Goal: Task Accomplishment & Management: Complete application form

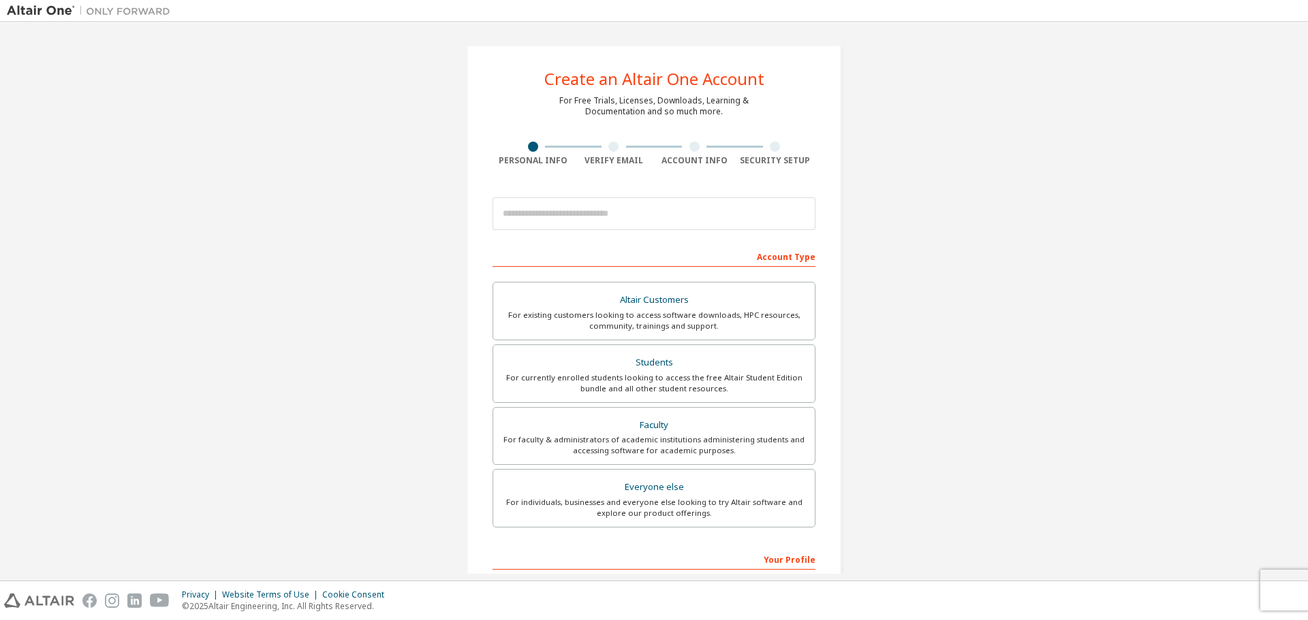
click at [1025, 249] on div "Create an Altair One Account For Free Trials, Licenses, Downloads, Learning & D…" at bounding box center [654, 389] width 1294 height 721
click at [626, 220] on input "email" at bounding box center [653, 214] width 323 height 33
type input "**********"
click at [981, 280] on div "**********" at bounding box center [654, 389] width 1294 height 721
click at [695, 362] on div "Students" at bounding box center [653, 362] width 305 height 19
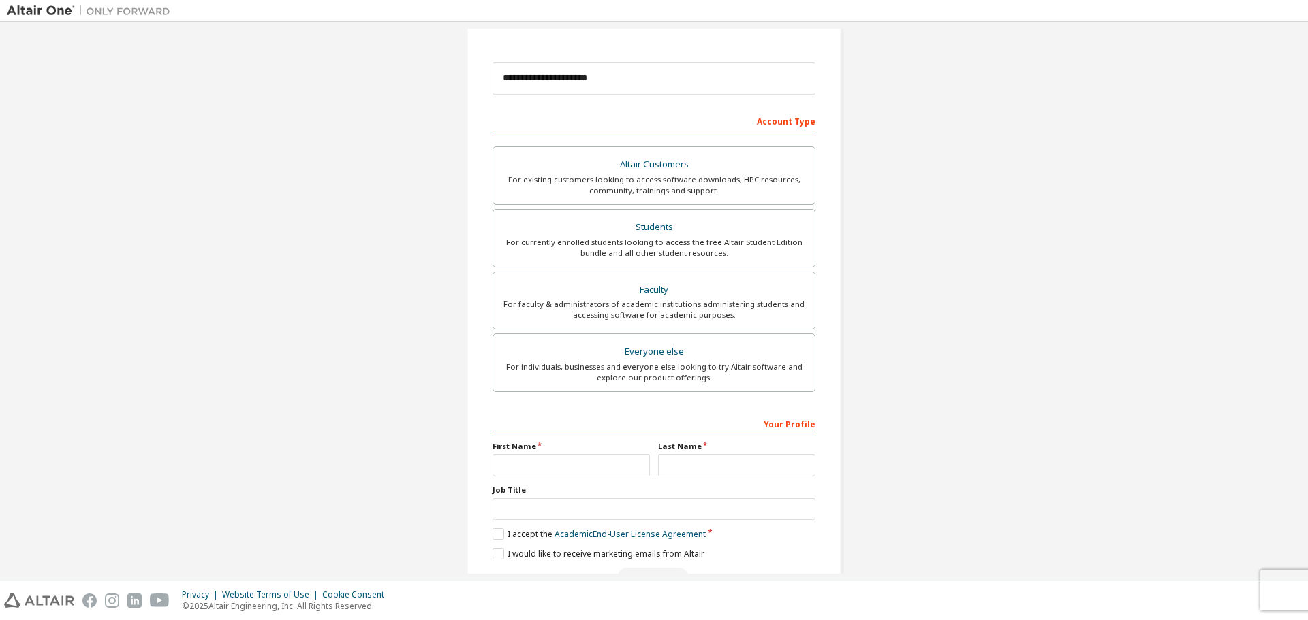
scroll to position [136, 0]
click at [609, 458] on input "text" at bounding box center [570, 465] width 157 height 22
type input "****"
click at [696, 469] on input "text" at bounding box center [736, 465] width 157 height 22
type input "*******"
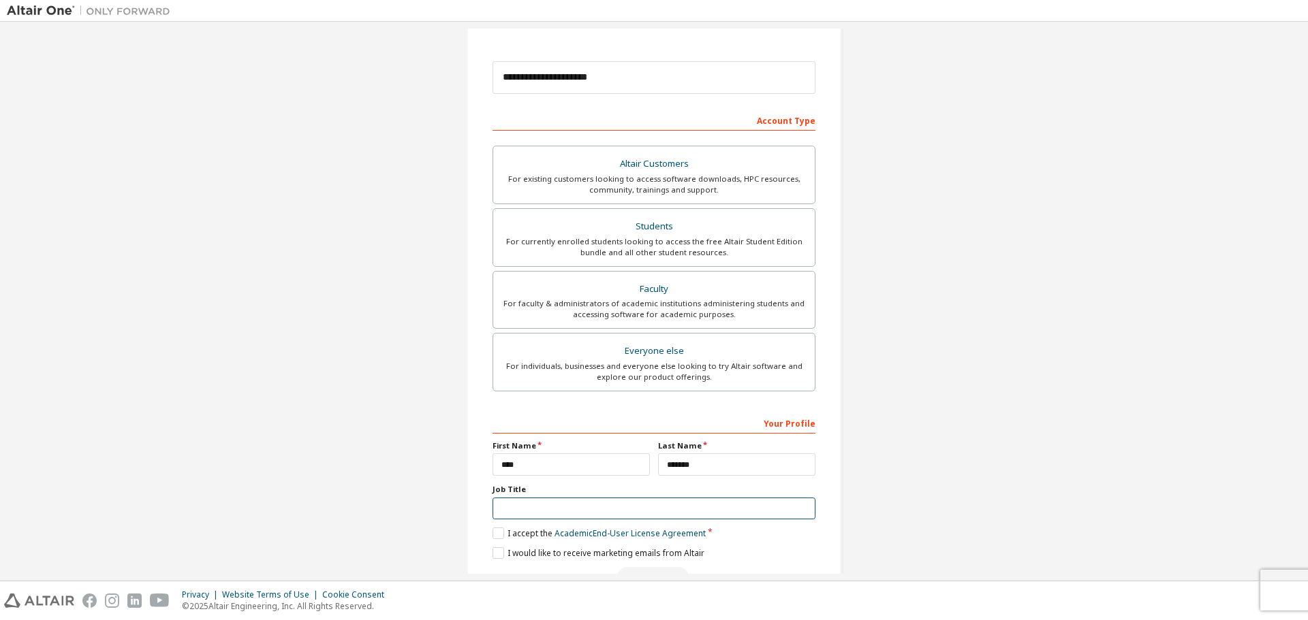
click at [657, 511] on input "text" at bounding box center [653, 509] width 323 height 22
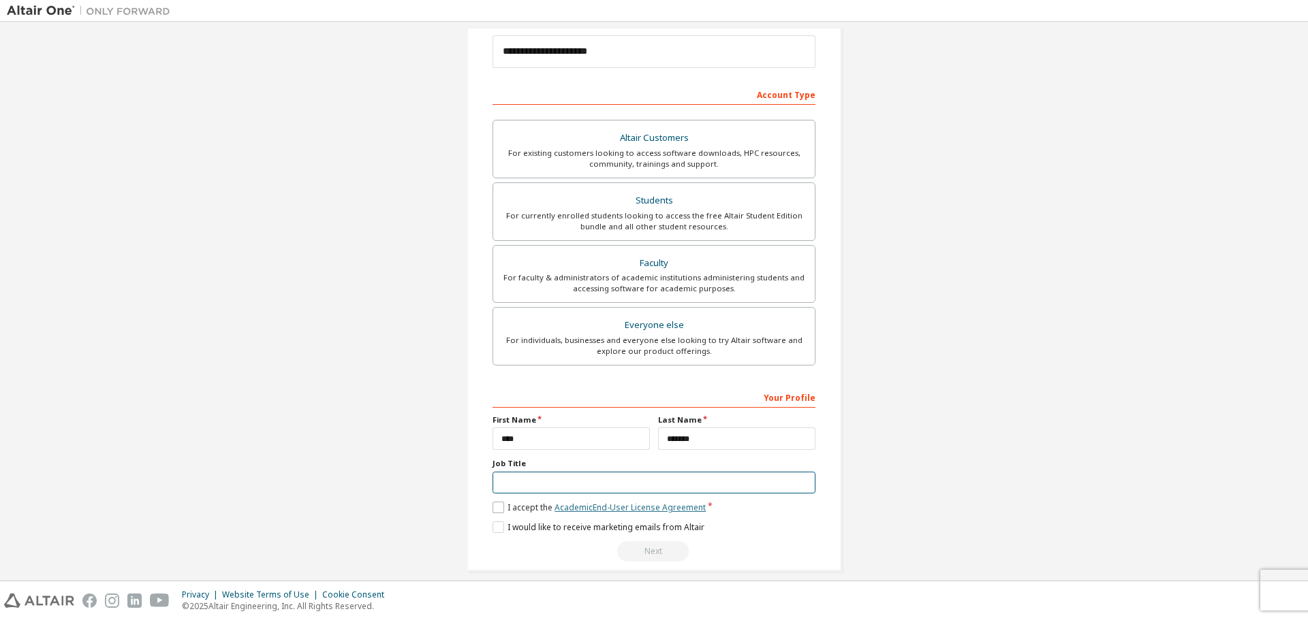
scroll to position [176, 0]
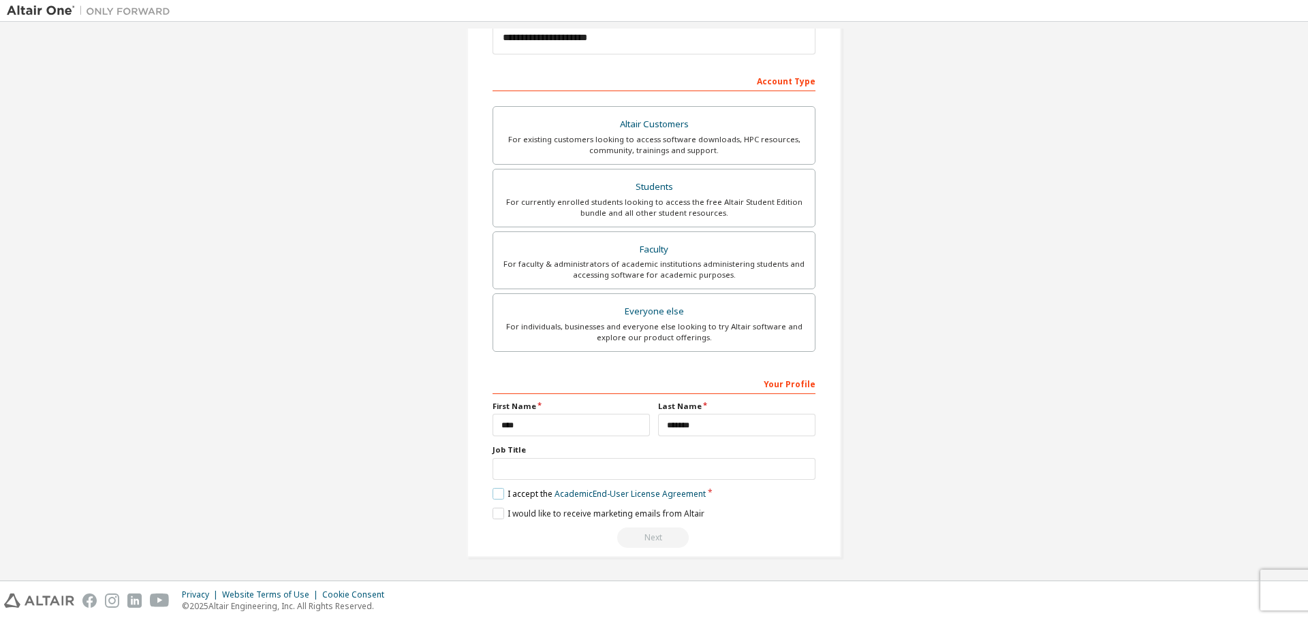
click at [496, 494] on label "I accept the Academic End-User License Agreement" at bounding box center [598, 494] width 213 height 12
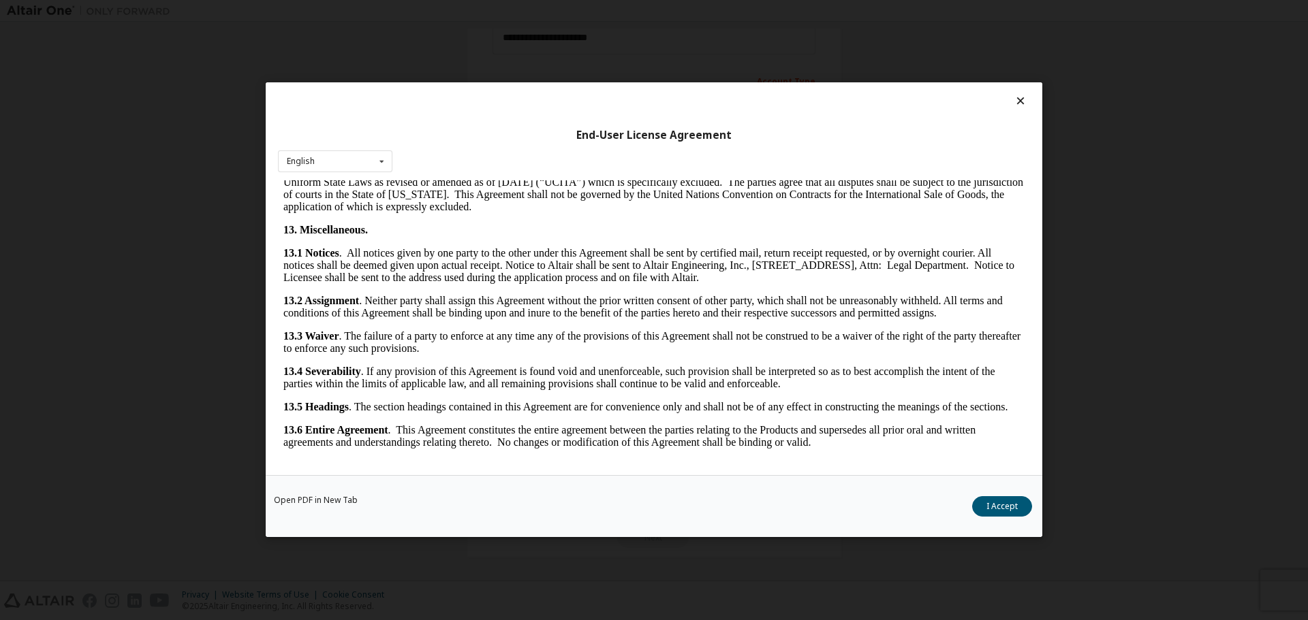
scroll to position [2941, 0]
click at [377, 163] on icon at bounding box center [381, 161] width 17 height 21
click at [365, 161] on div "English English" at bounding box center [335, 162] width 114 height 22
click at [1014, 513] on button "I Accept" at bounding box center [1002, 507] width 60 height 20
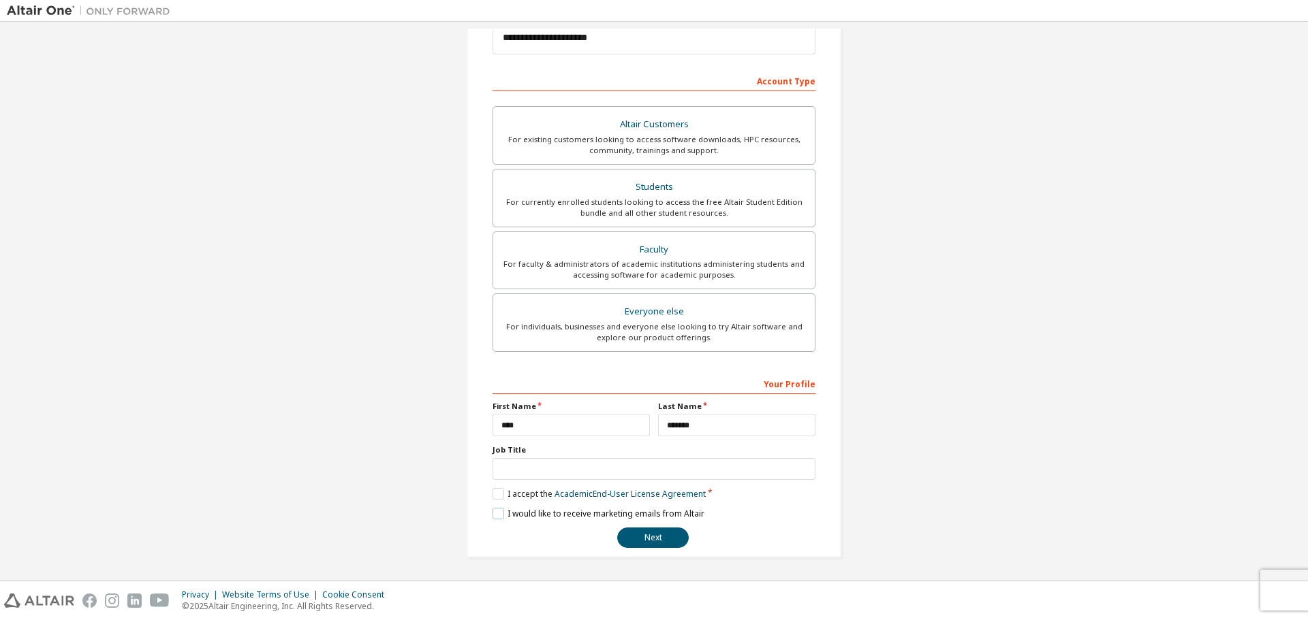
click at [541, 518] on label "I would like to receive marketing emails from Altair" at bounding box center [598, 514] width 212 height 12
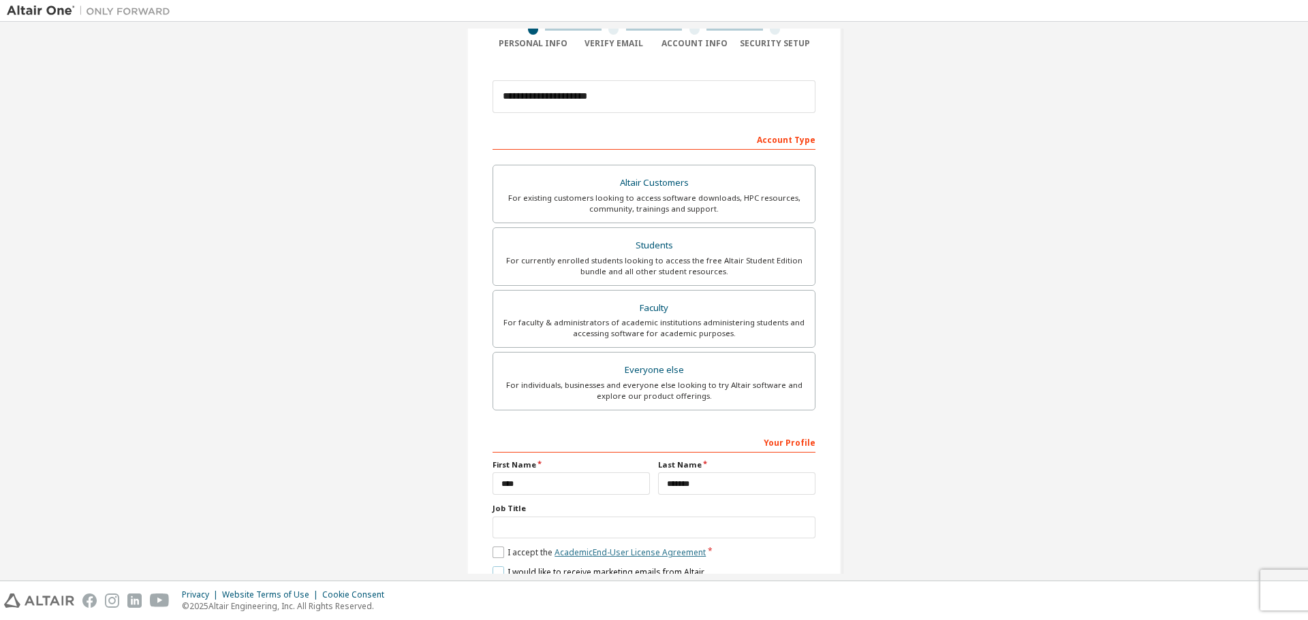
scroll to position [176, 0]
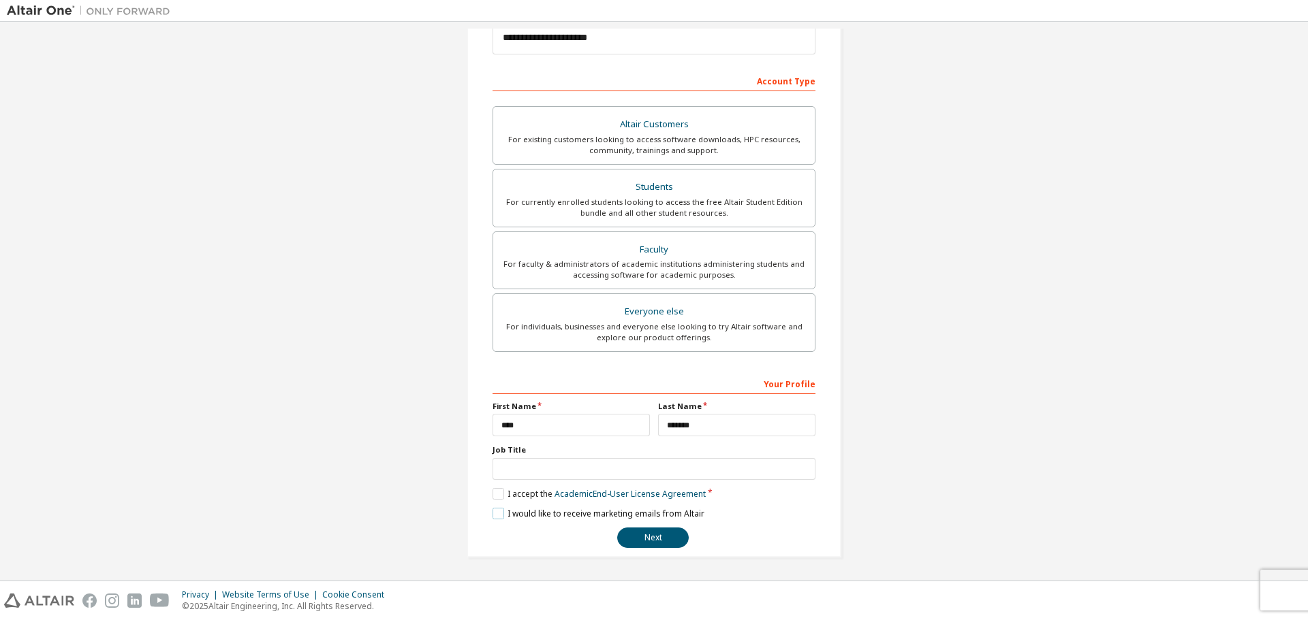
click at [499, 511] on label "I would like to receive marketing emails from Altair" at bounding box center [598, 514] width 212 height 12
click at [666, 541] on button "Next" at bounding box center [653, 538] width 72 height 20
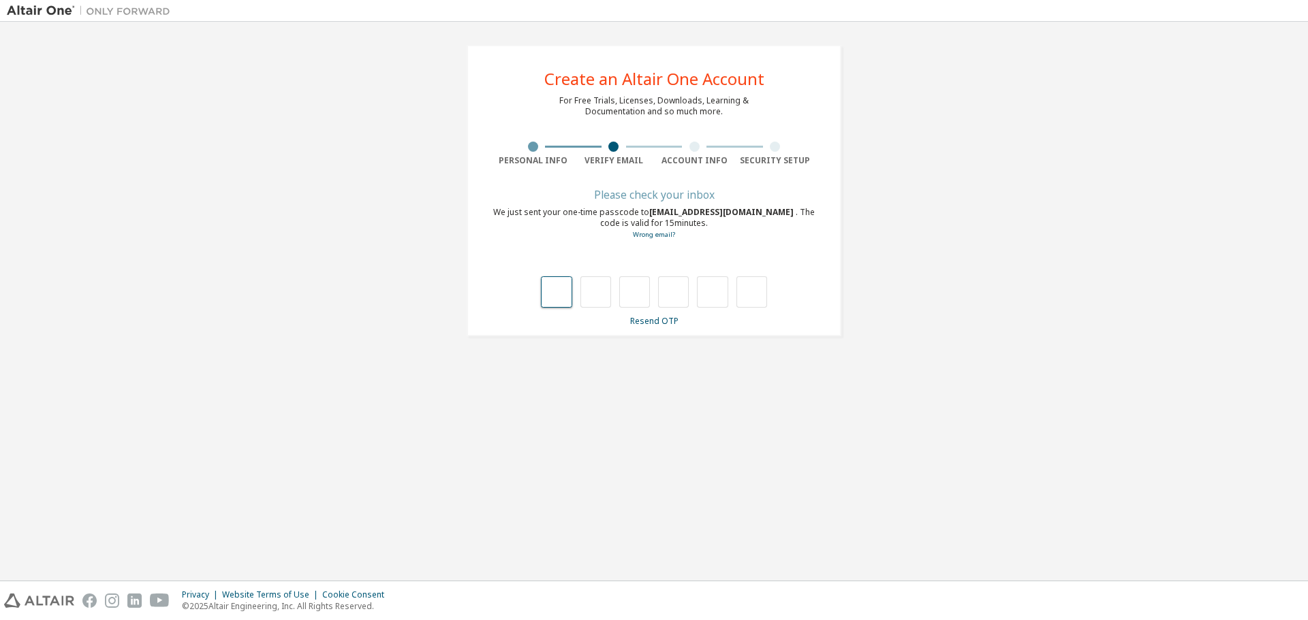
click at [556, 285] on input "text" at bounding box center [556, 292] width 31 height 31
type input "*"
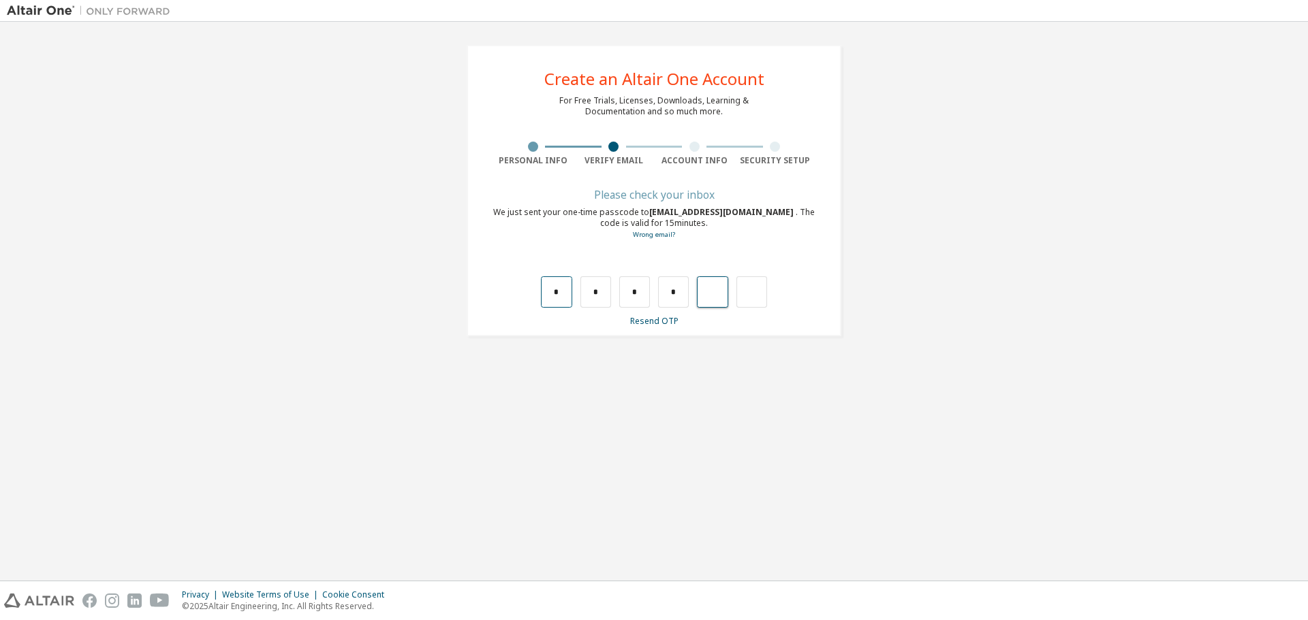
type input "*"
click at [712, 290] on input "*" at bounding box center [712, 292] width 31 height 31
click at [717, 285] on input "text" at bounding box center [712, 292] width 31 height 31
type input "*"
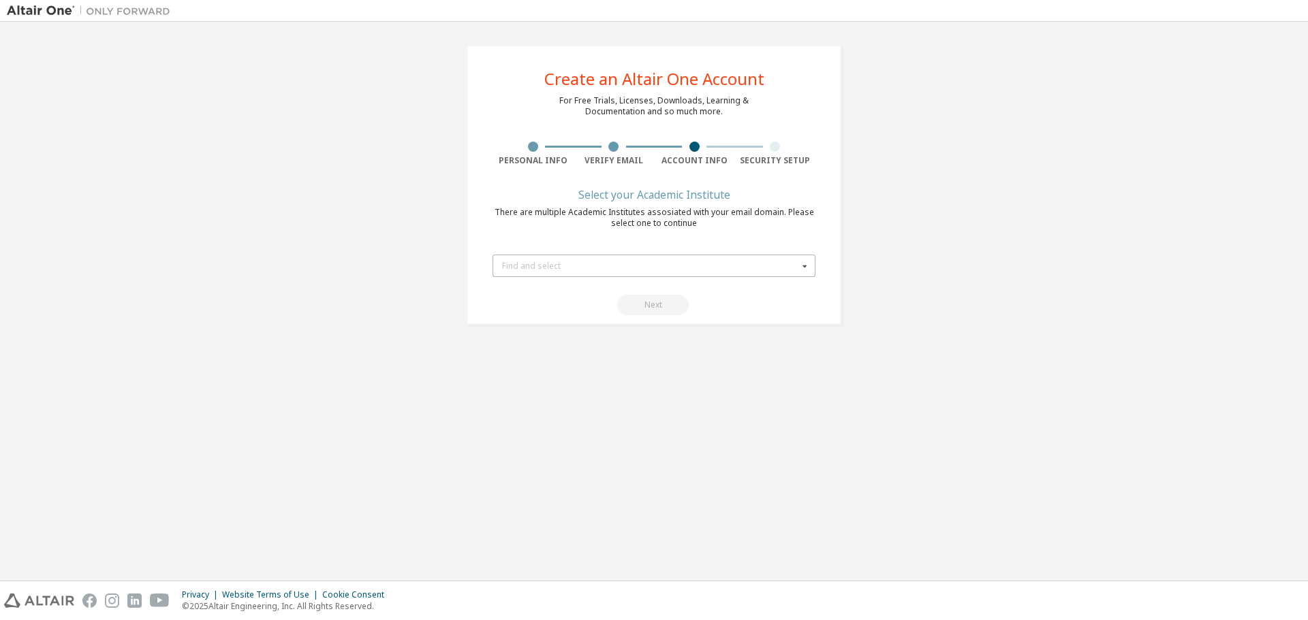
click at [642, 262] on div "Find and select" at bounding box center [650, 266] width 296 height 8
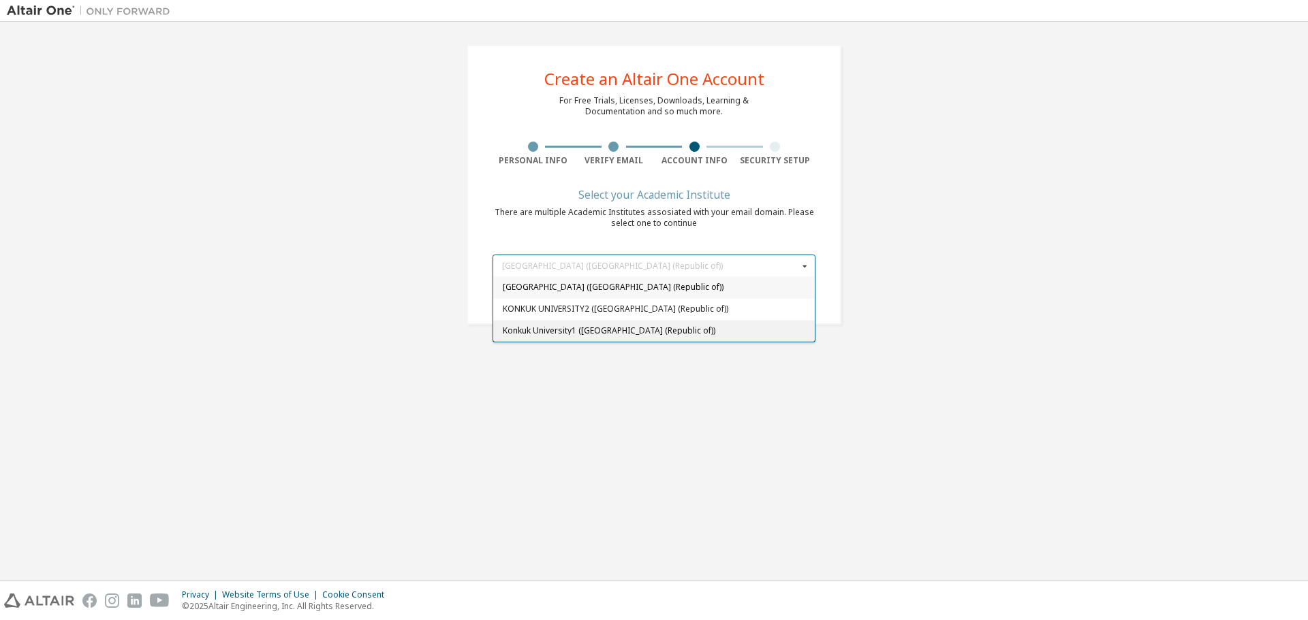
click at [620, 332] on span "Konkuk University1 ([GEOGRAPHIC_DATA] (Republic of))" at bounding box center [654, 331] width 303 height 8
type input "******"
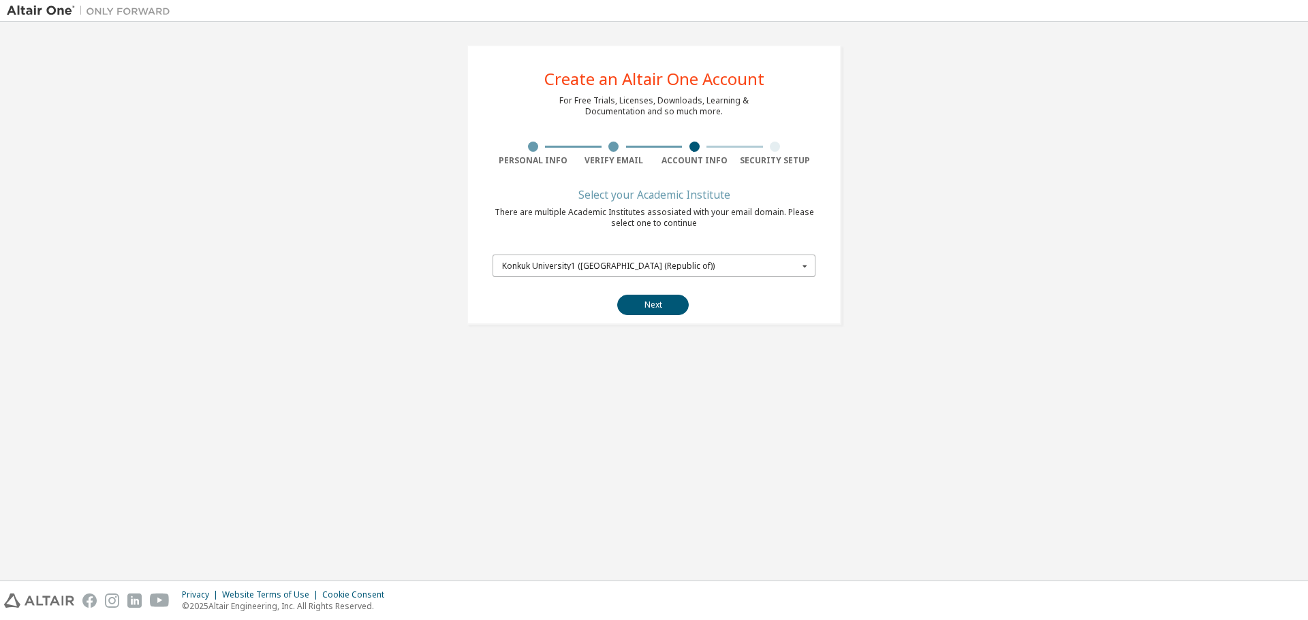
click at [721, 271] on input "text" at bounding box center [654, 265] width 321 height 21
click at [958, 303] on div "Create an Altair One Account For Free Trials, Licenses, Downloads, Learning & D…" at bounding box center [654, 185] width 1294 height 313
click at [631, 299] on button "Next" at bounding box center [653, 305] width 72 height 20
